Goal: Task Accomplishment & Management: Manage account settings

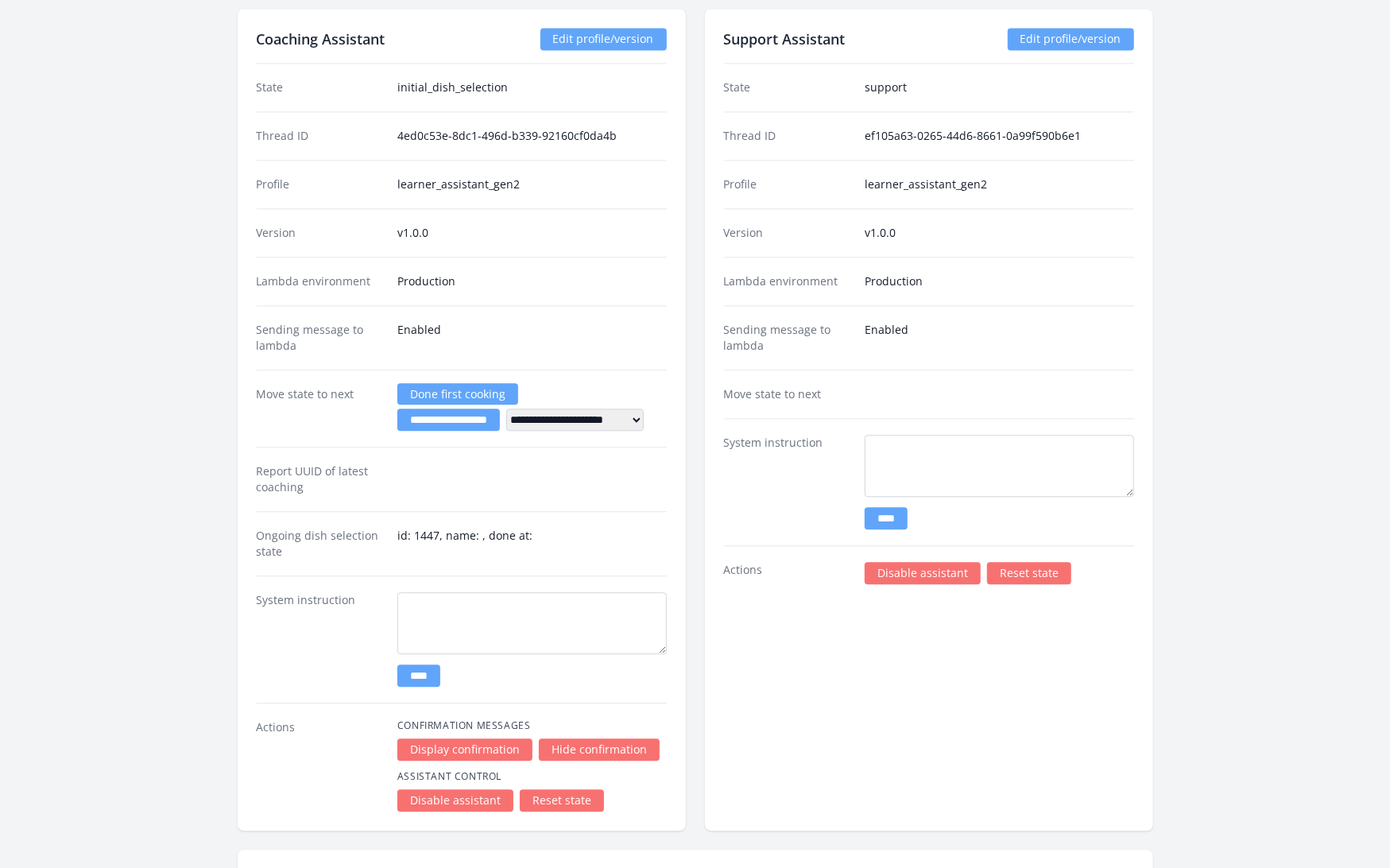
scroll to position [2386, 0]
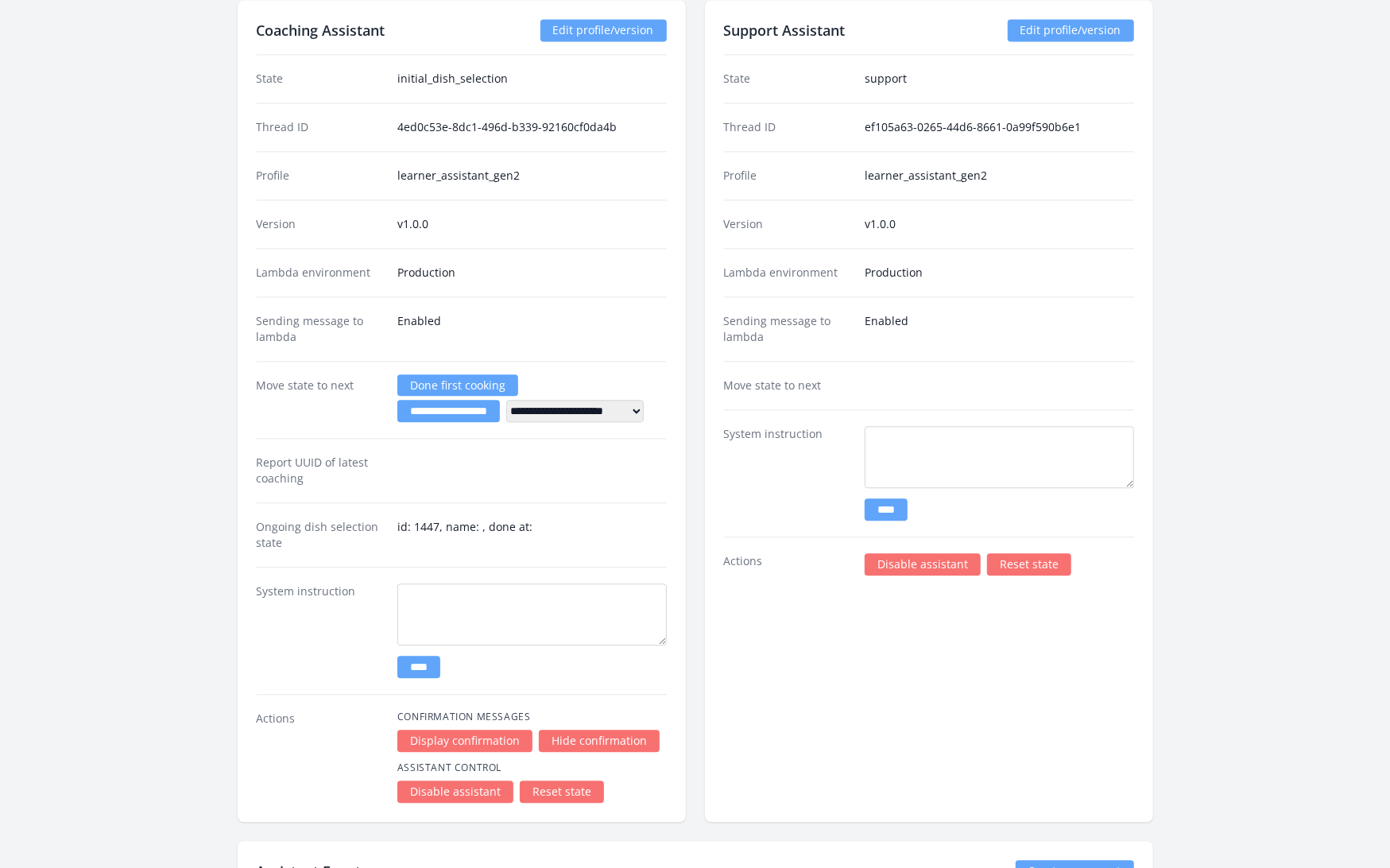
click at [564, 780] on link "Reset state" at bounding box center [562, 791] width 85 height 22
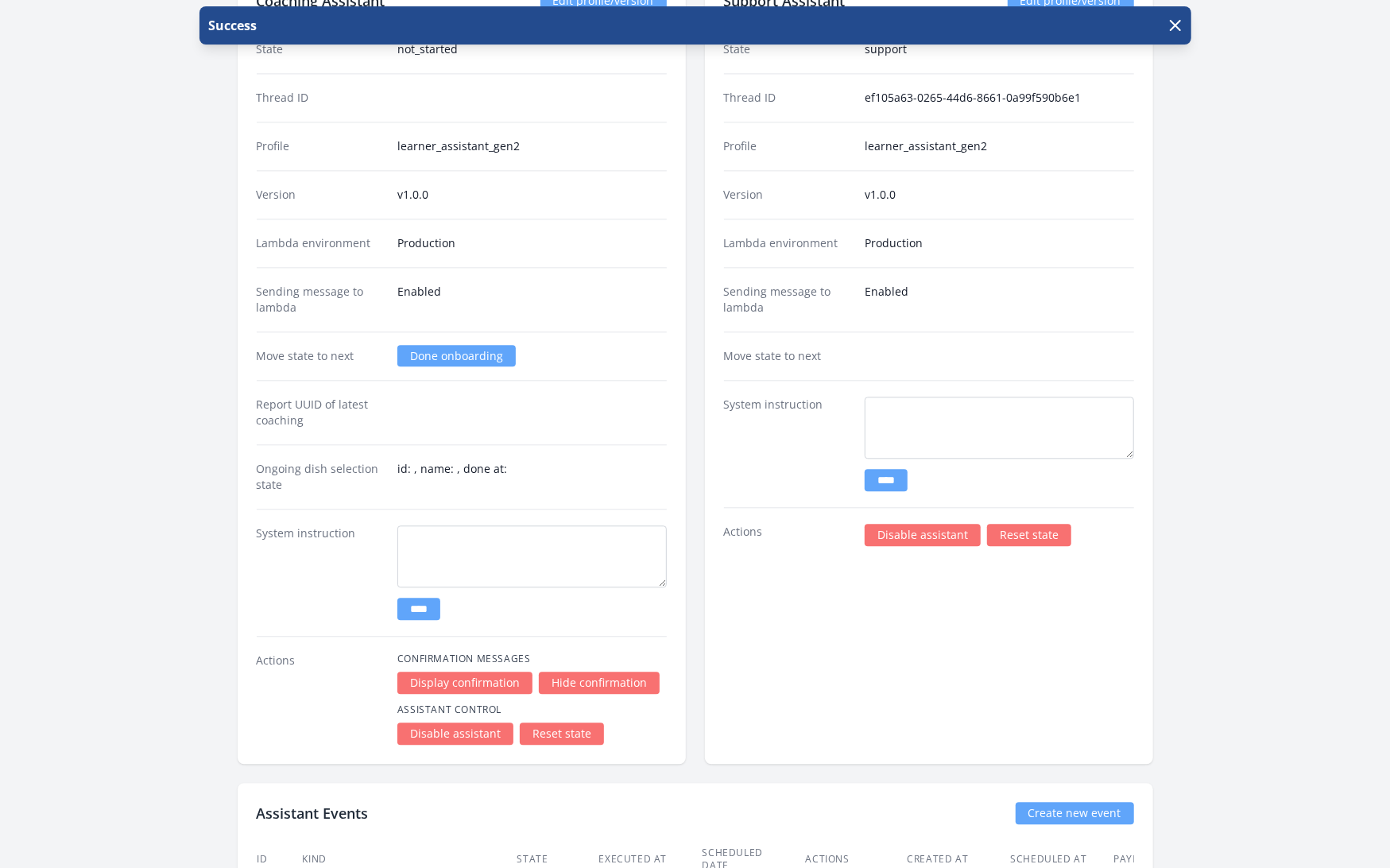
scroll to position [2422, 0]
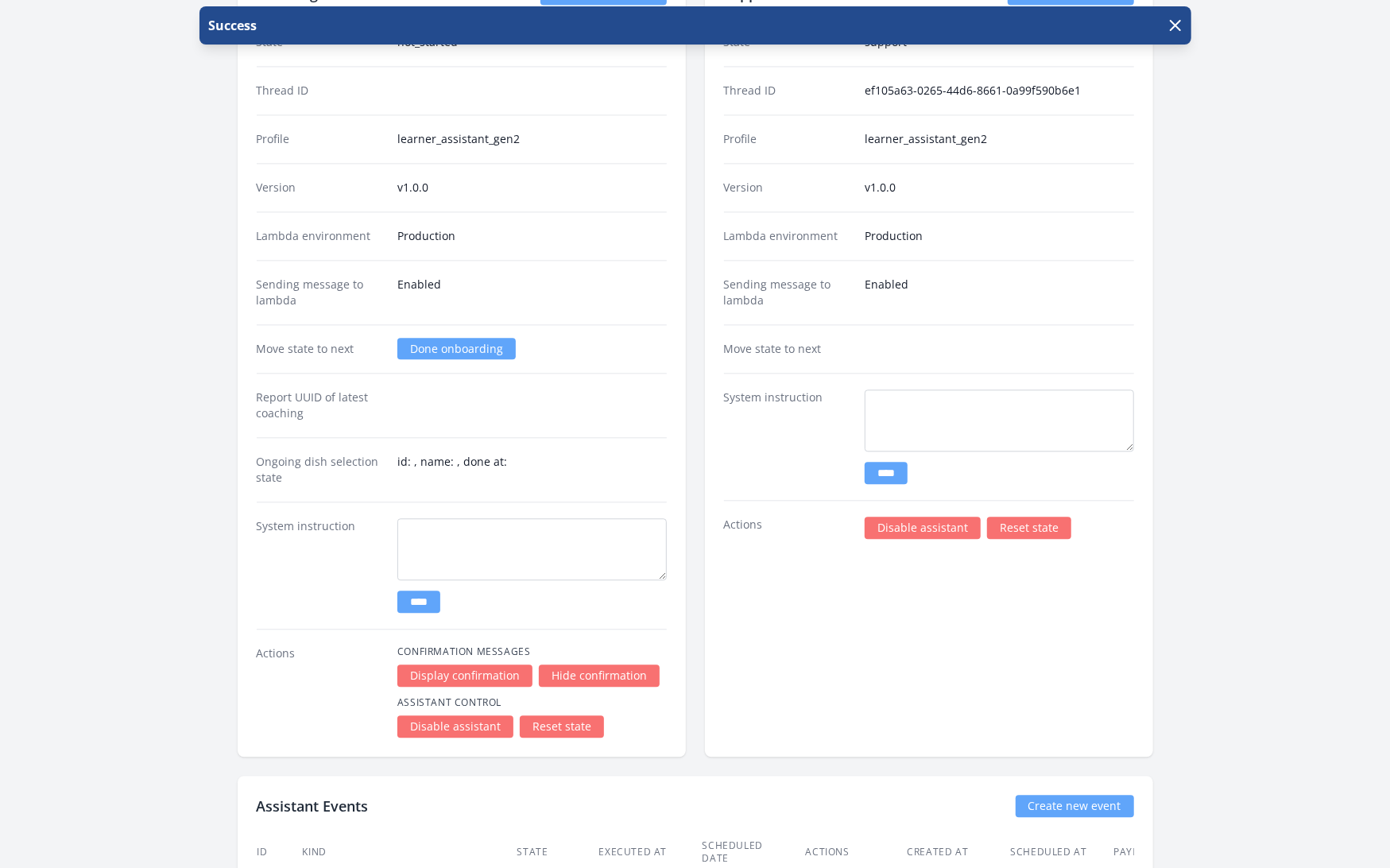
click at [454, 337] on link "Done onboarding" at bounding box center [456, 348] width 119 height 22
